Goal: Navigation & Orientation: Find specific page/section

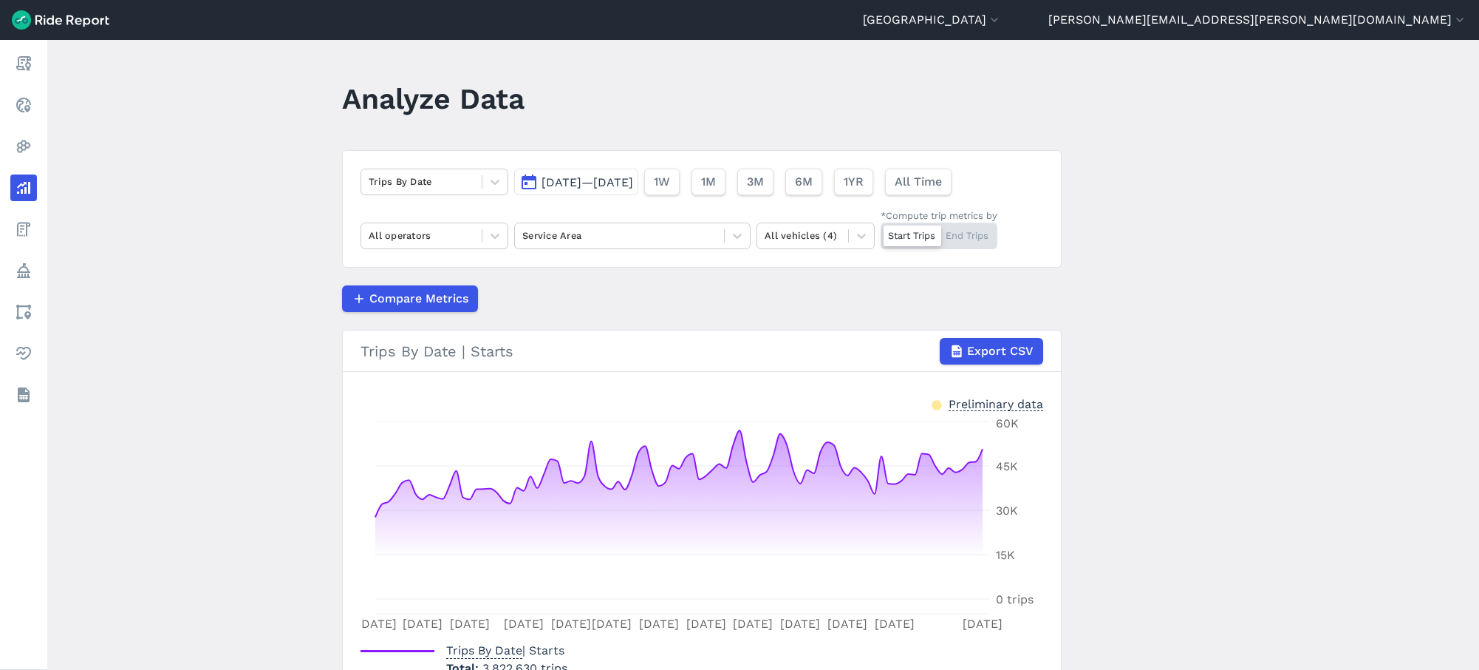
scroll to position [101, 0]
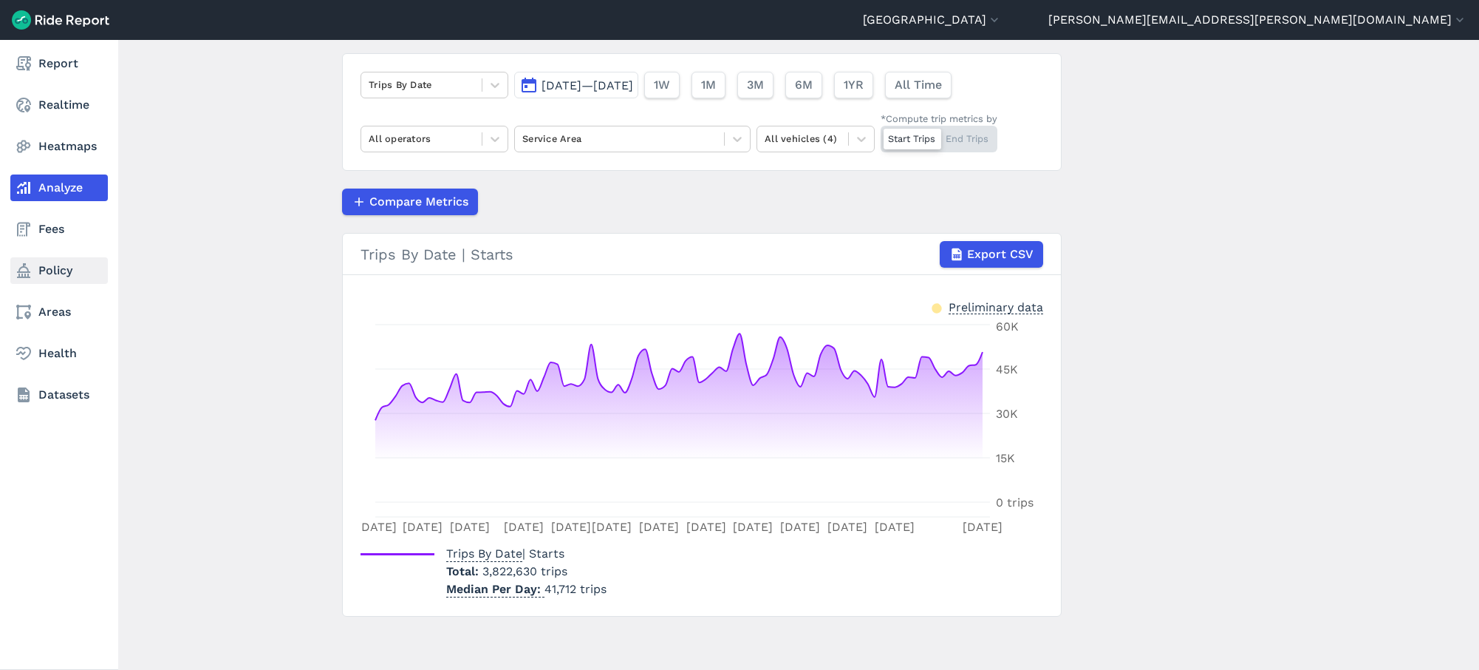
click at [77, 264] on link "Policy" at bounding box center [59, 270] width 98 height 27
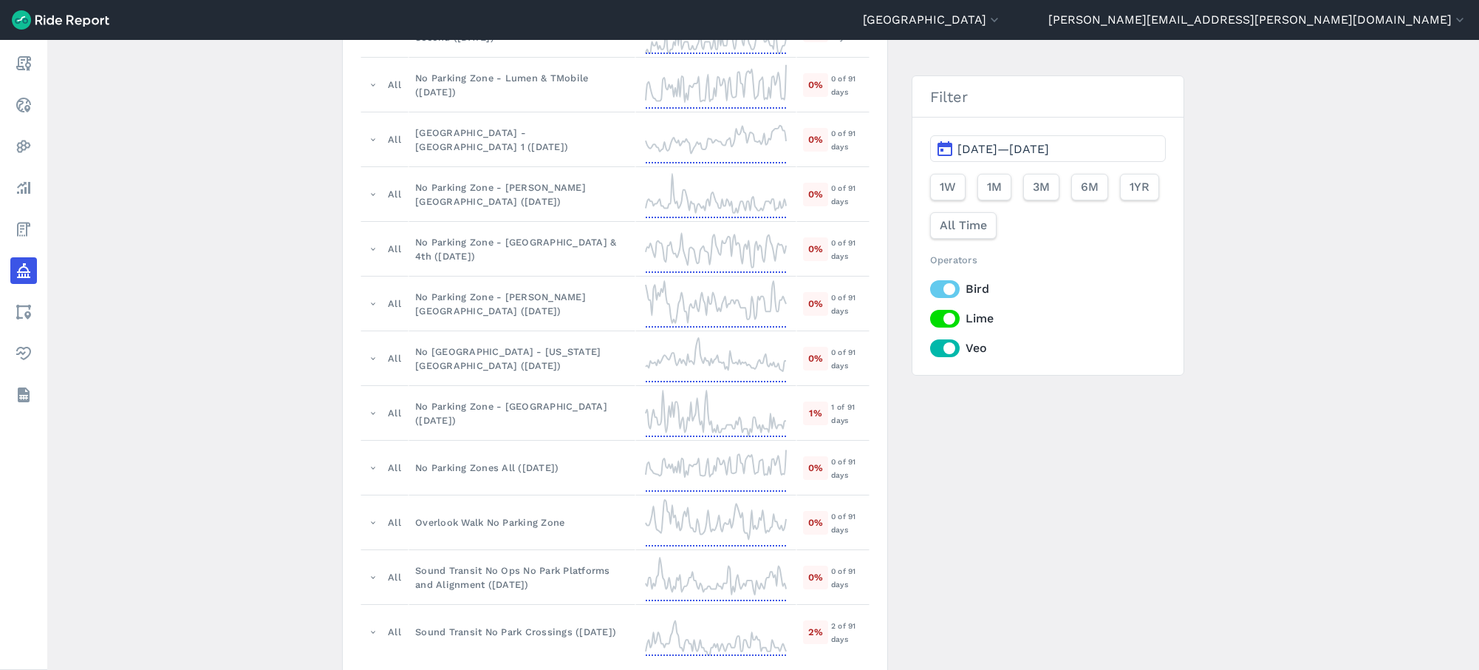
scroll to position [803, 0]
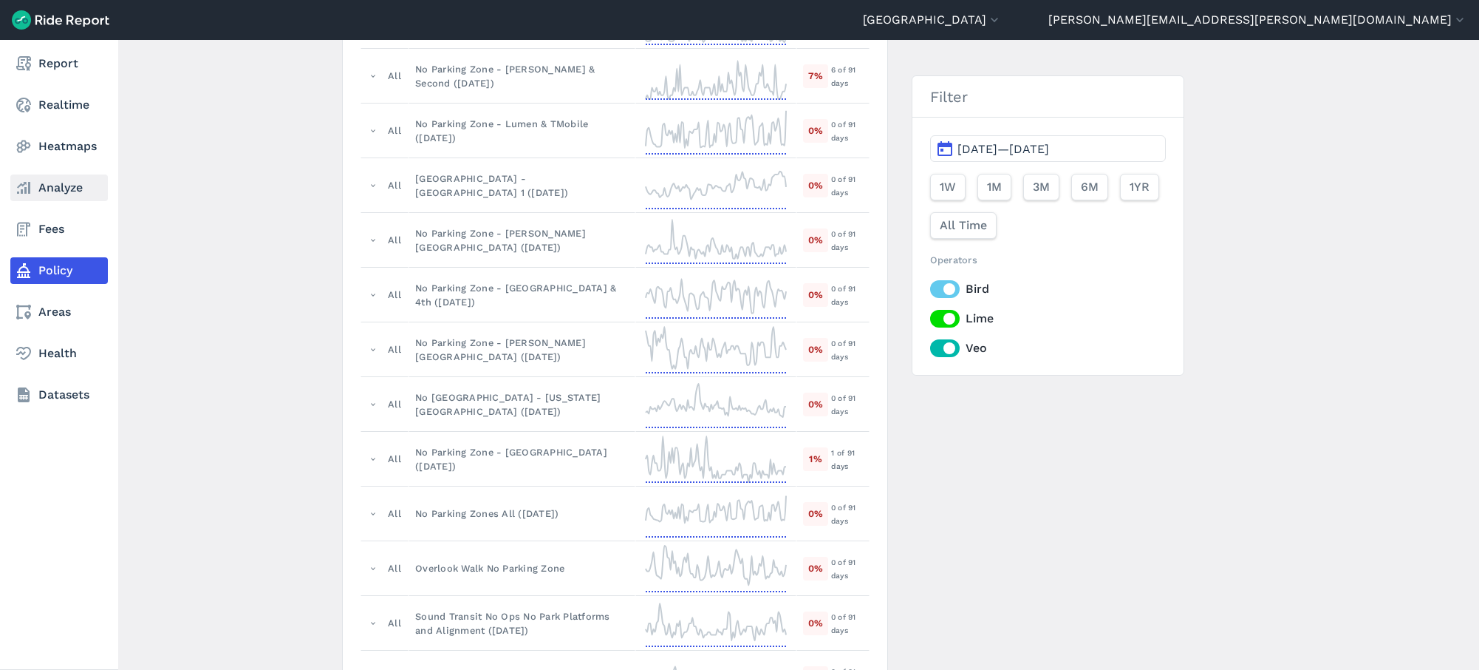
click at [56, 191] on link "Analyze" at bounding box center [59, 187] width 98 height 27
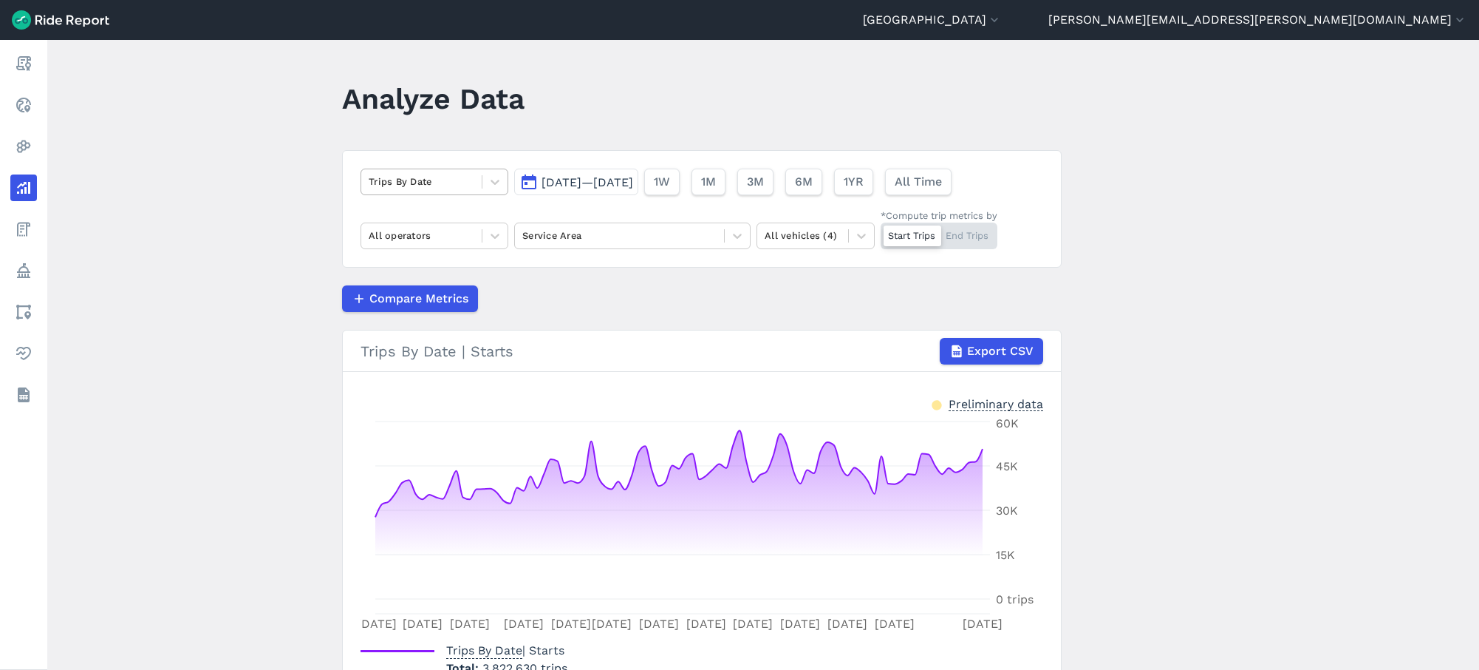
click at [433, 181] on div at bounding box center [422, 181] width 106 height 17
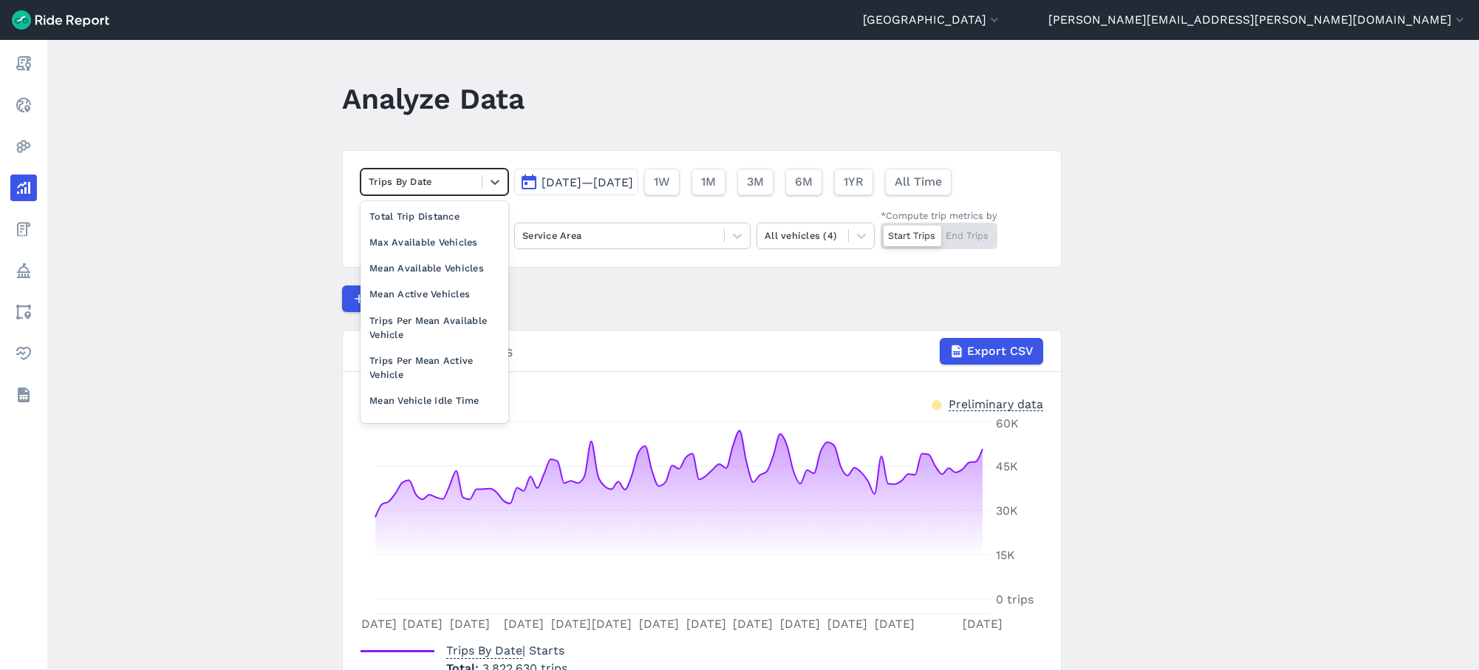
scroll to position [185, 0]
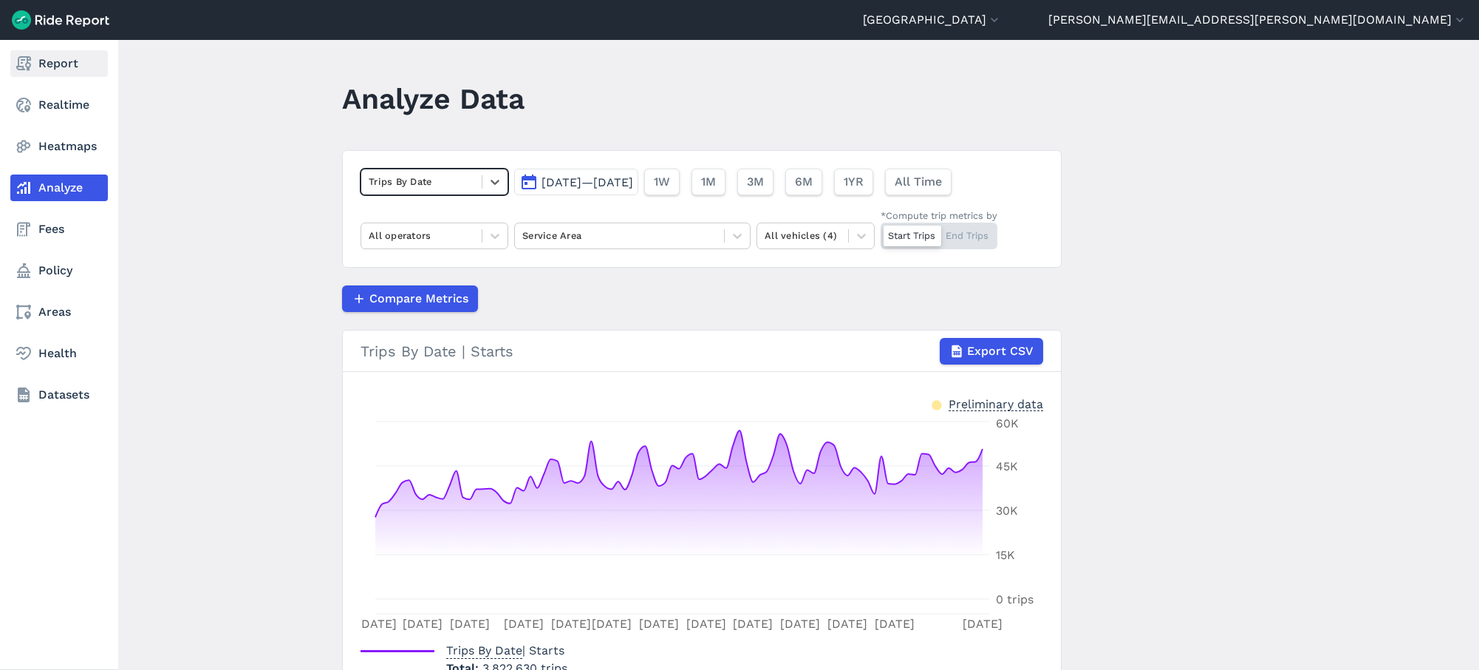
click at [38, 70] on link "Report" at bounding box center [59, 63] width 98 height 27
